Goal: Task Accomplishment & Management: Use online tool/utility

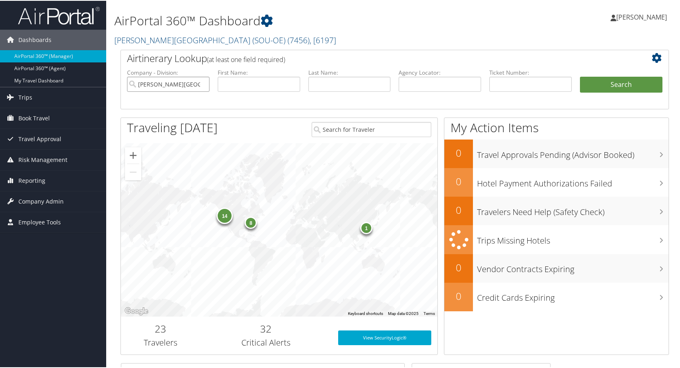
click at [200, 84] on input "Weber State University (SOU-OE)" at bounding box center [168, 83] width 82 height 15
click at [427, 84] on input "text" at bounding box center [439, 83] width 82 height 15
type input "d6y2dy"
click at [580, 76] on button "Search" at bounding box center [621, 84] width 82 height 16
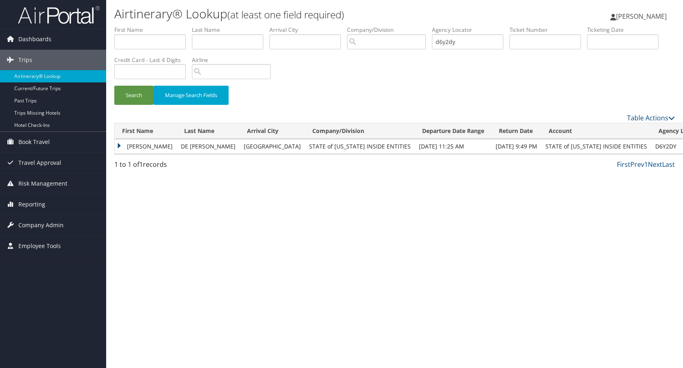
click at [122, 146] on td "[PERSON_NAME]" at bounding box center [146, 146] width 62 height 15
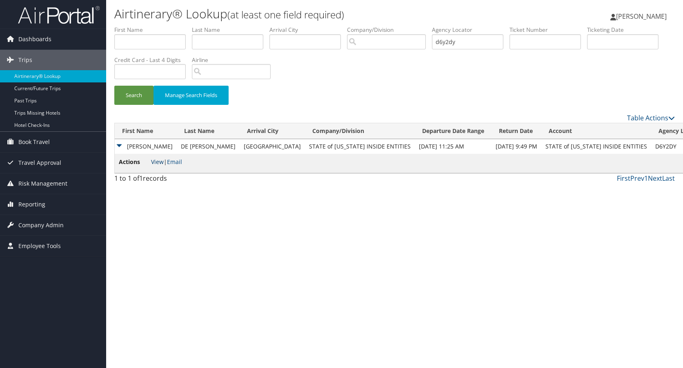
click at [159, 162] on link "View" at bounding box center [157, 162] width 13 height 8
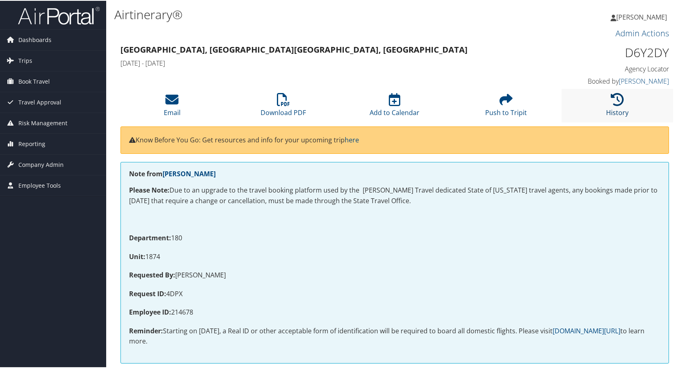
click at [611, 97] on icon at bounding box center [617, 98] width 13 height 13
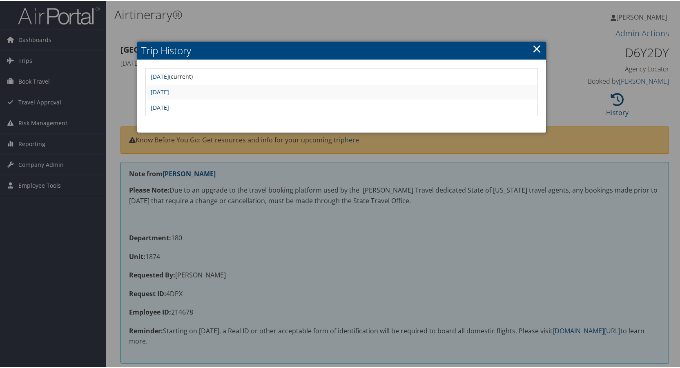
click at [156, 107] on link "[DATE]" at bounding box center [160, 107] width 18 height 8
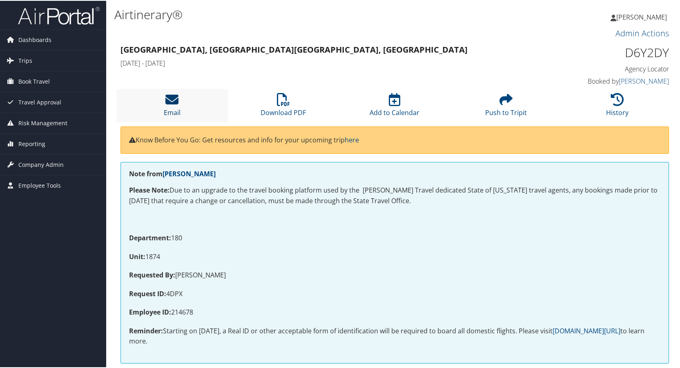
click at [167, 102] on icon at bounding box center [171, 98] width 13 height 13
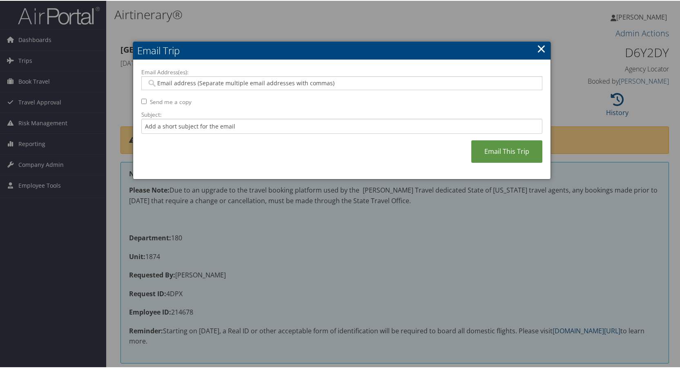
click at [161, 83] on input "Email Address(es):" at bounding box center [342, 82] width 390 height 8
type input "sde@utah.gov"
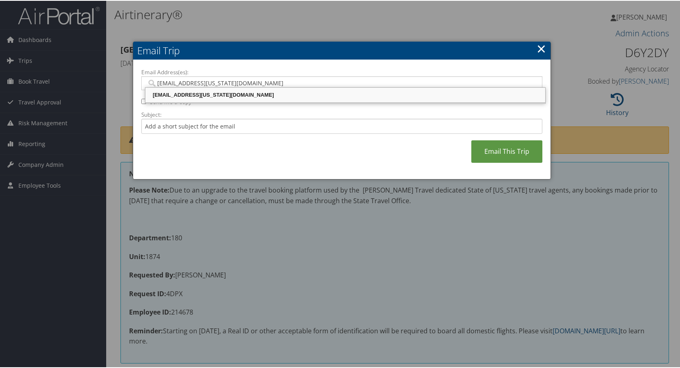
click at [172, 93] on div "SDE@UTAH.GOV" at bounding box center [345, 94] width 397 height 8
type input "SDE@UTAH.GOV"
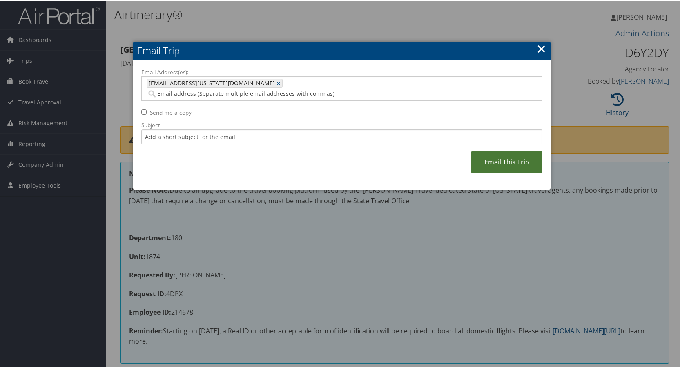
click at [493, 150] on link "Email This Trip" at bounding box center [506, 161] width 71 height 22
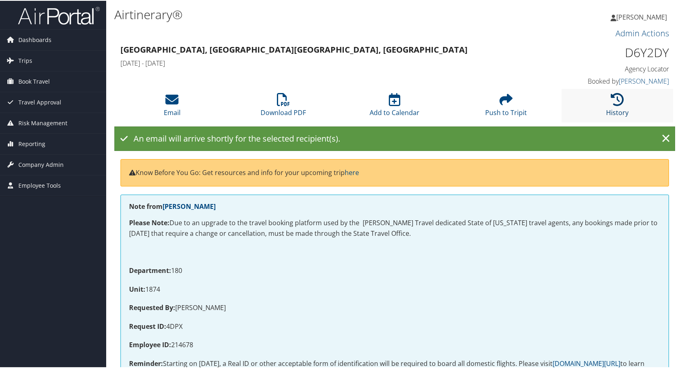
click at [616, 99] on icon at bounding box center [617, 98] width 13 height 13
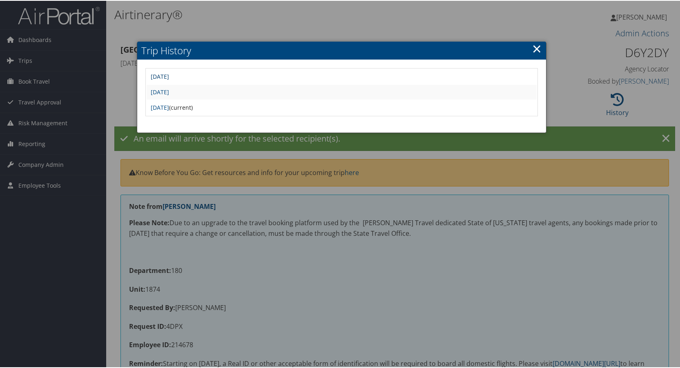
click at [164, 76] on link "[DATE]" at bounding box center [160, 76] width 18 height 8
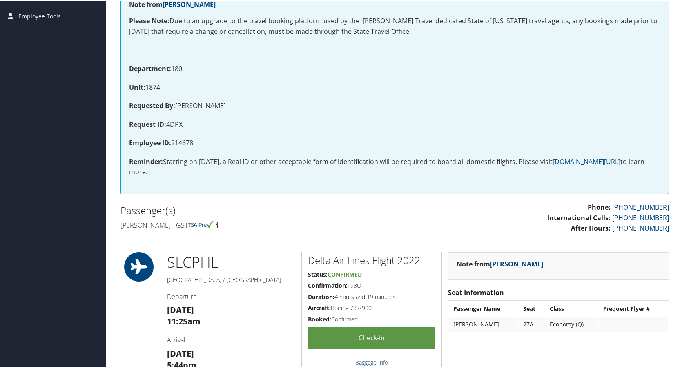
scroll to position [82, 0]
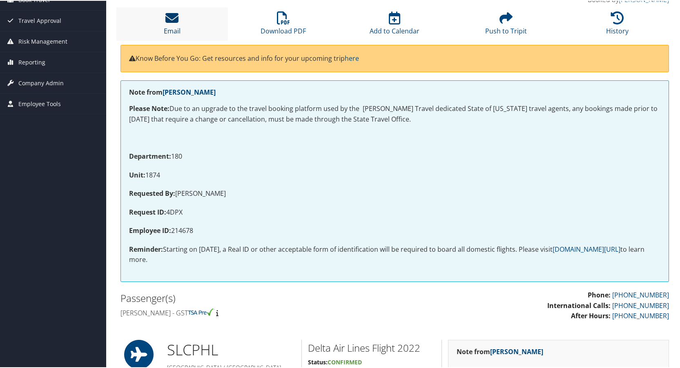
click at [170, 16] on icon at bounding box center [171, 17] width 13 height 13
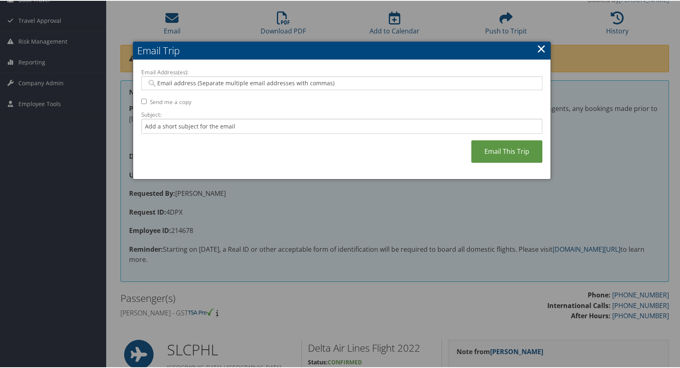
click at [161, 82] on input "Email Address(es):" at bounding box center [342, 82] width 390 height 8
type input "sde"
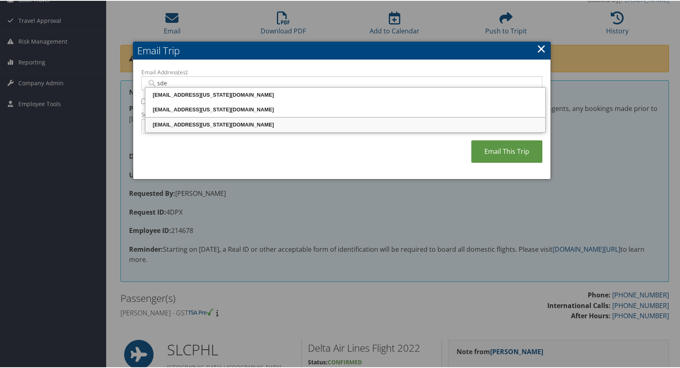
click at [170, 122] on div "SDE@UTAH.GOV" at bounding box center [345, 124] width 397 height 8
type input "SDE@UTAH.GOV"
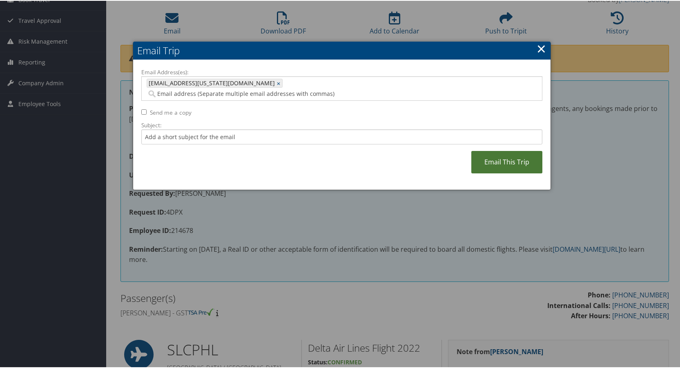
click at [495, 150] on link "Email This Trip" at bounding box center [506, 161] width 71 height 22
